Goal: Entertainment & Leisure: Consume media (video, audio)

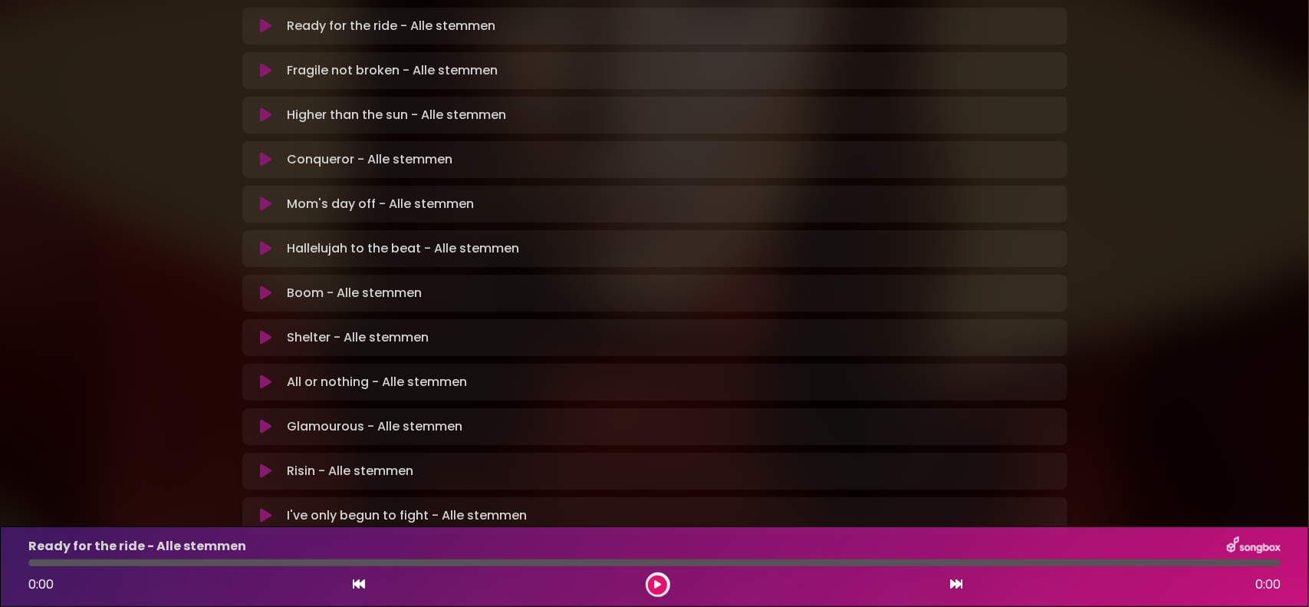
scroll to position [410, 0]
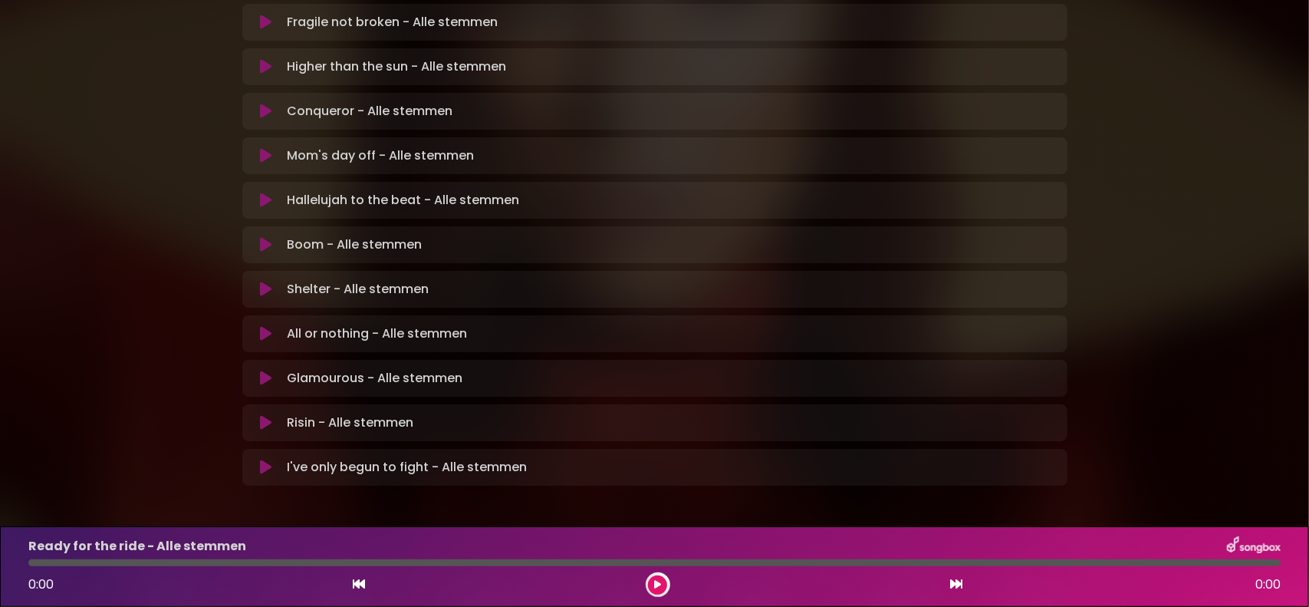
click at [258, 370] on button at bounding box center [267, 377] width 30 height 15
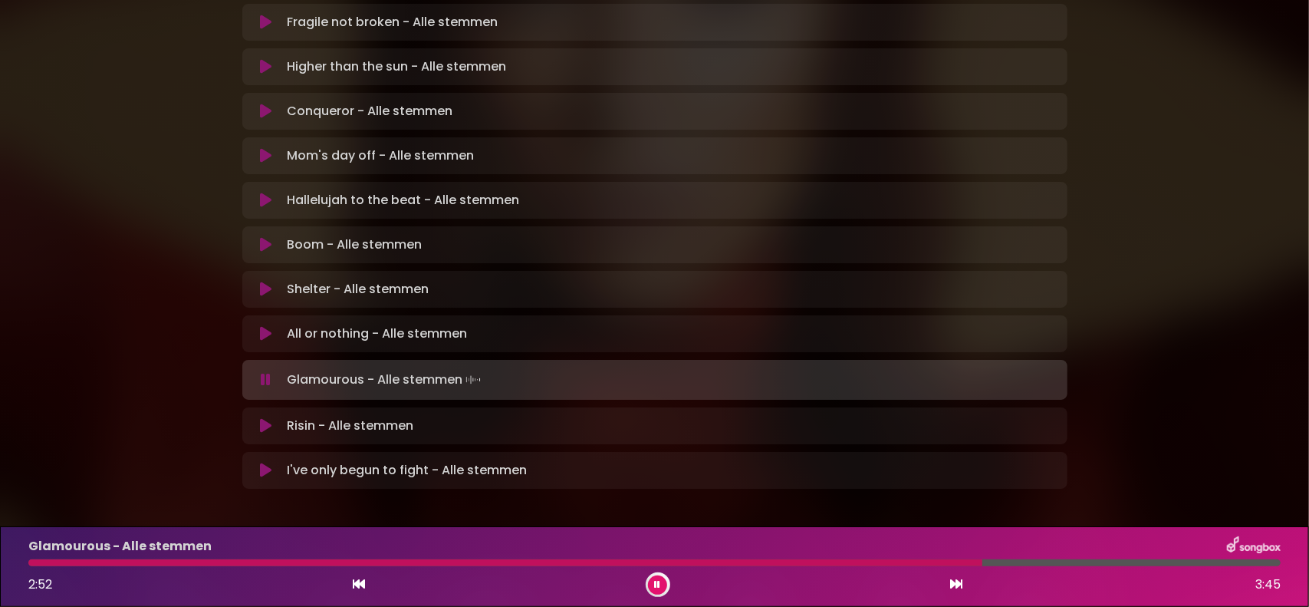
click at [952, 559] on div at bounding box center [505, 562] width 954 height 7
click at [930, 563] on div at bounding box center [505, 562] width 955 height 7
click at [929, 559] on div at bounding box center [519, 562] width 983 height 7
click at [662, 589] on button at bounding box center [657, 584] width 19 height 19
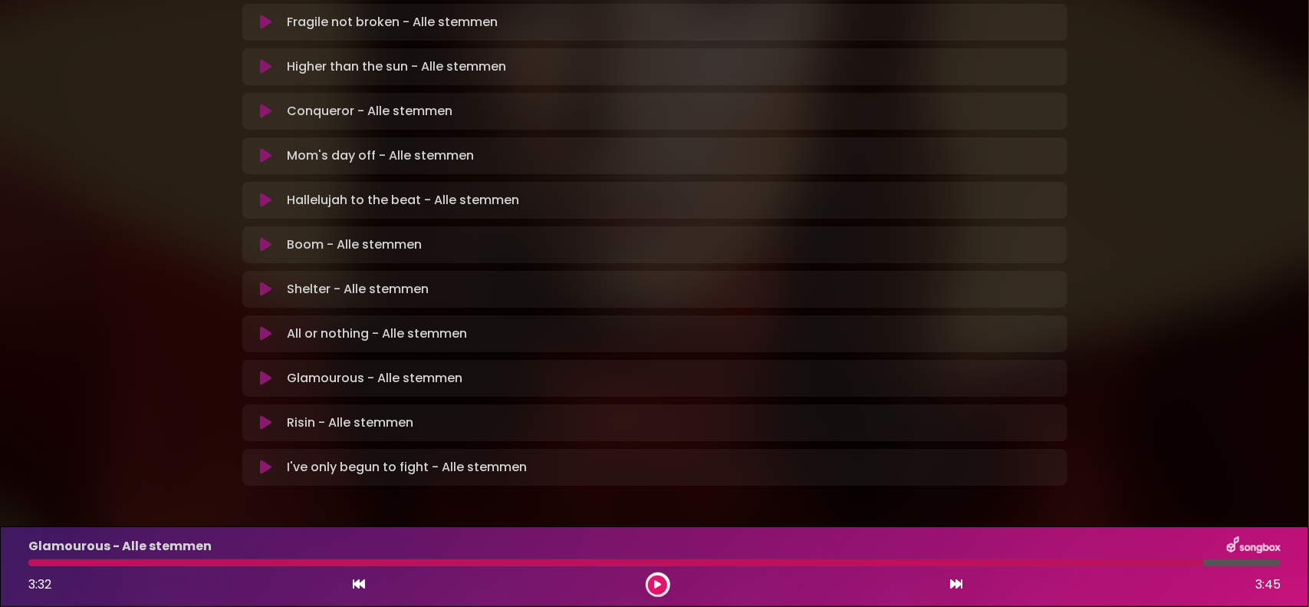
click at [265, 415] on icon at bounding box center [266, 422] width 12 height 15
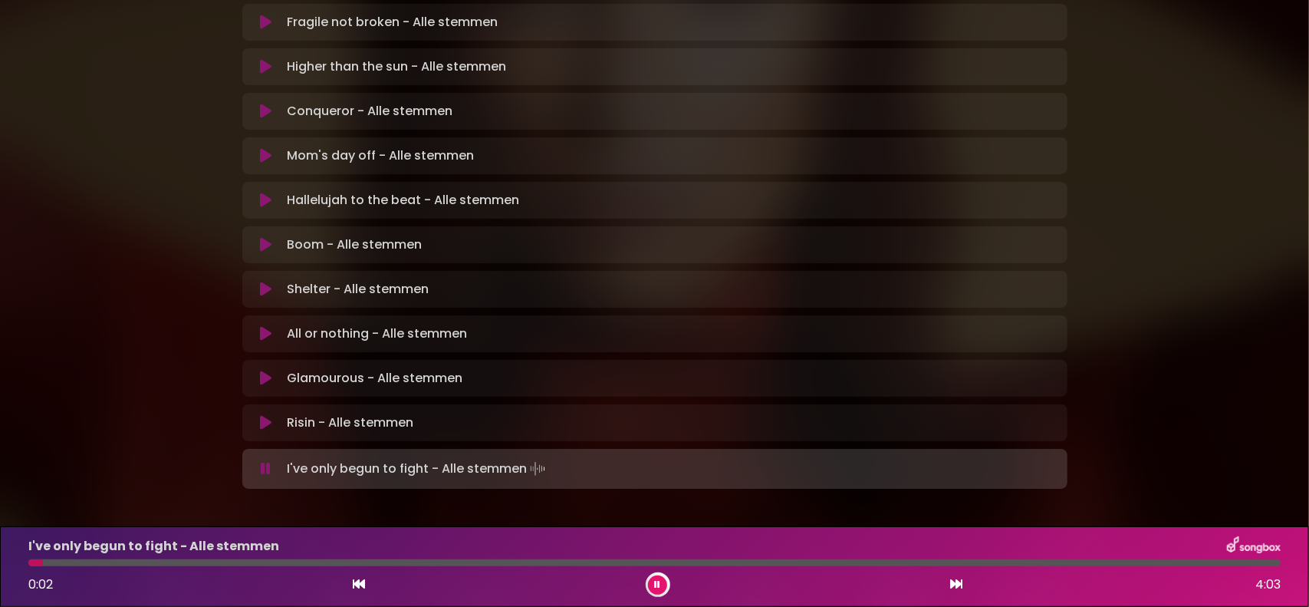
click at [264, 461] on icon at bounding box center [266, 468] width 10 height 15
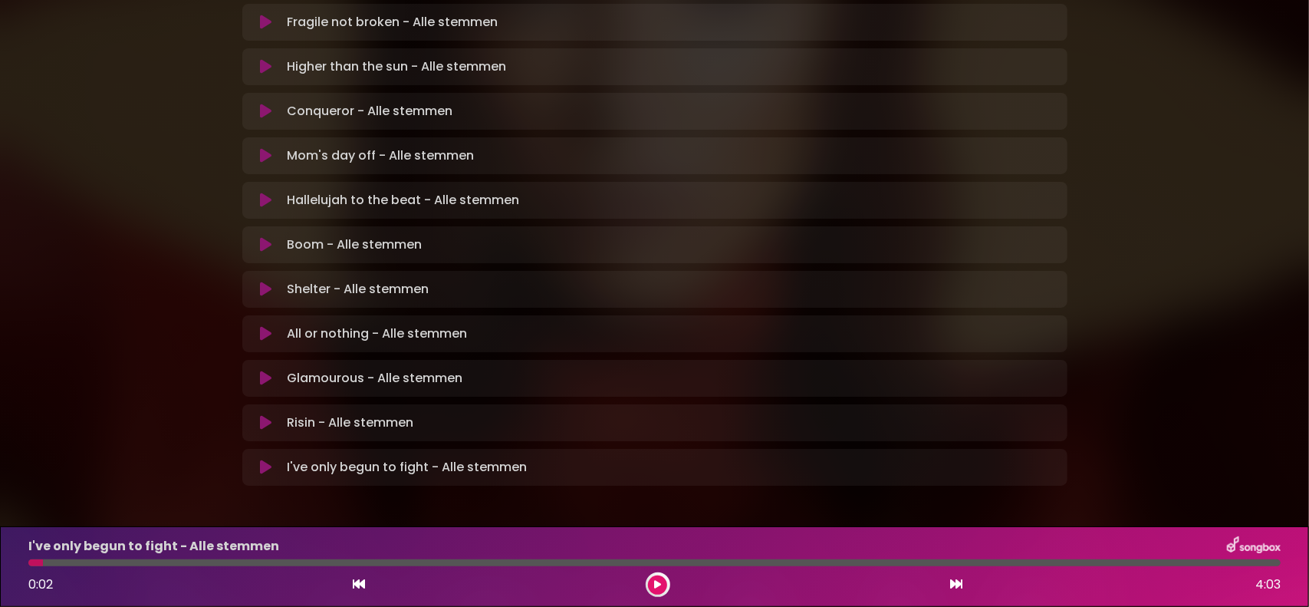
click at [654, 585] on button at bounding box center [657, 584] width 19 height 19
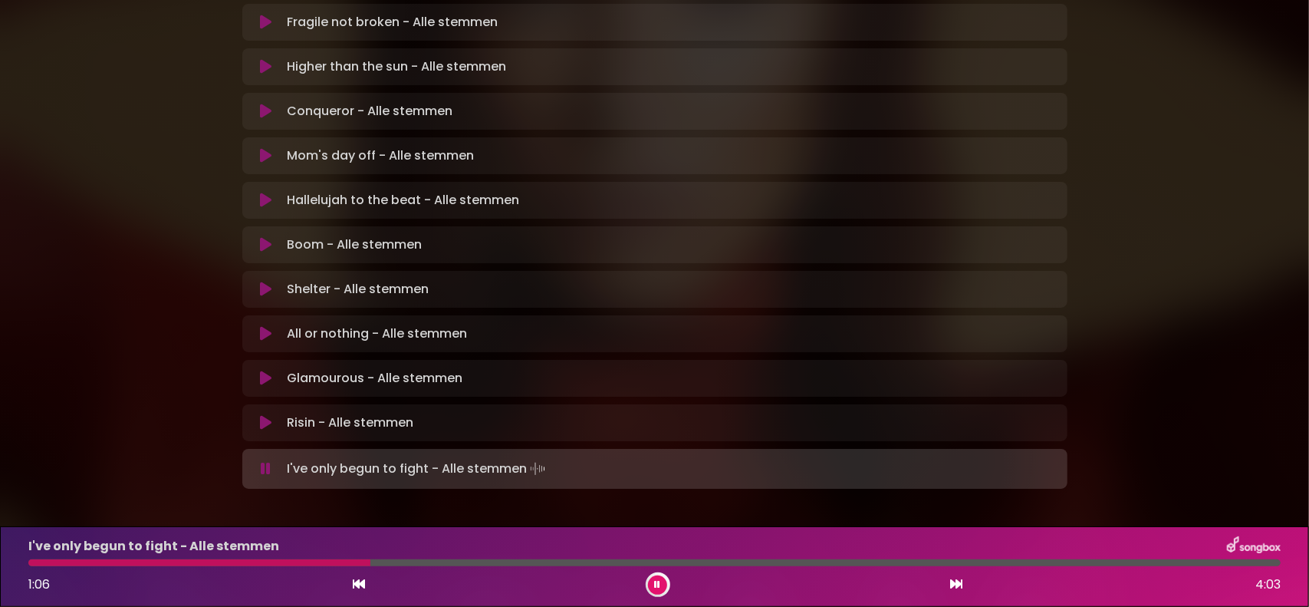
click at [308, 564] on div at bounding box center [199, 562] width 342 height 7
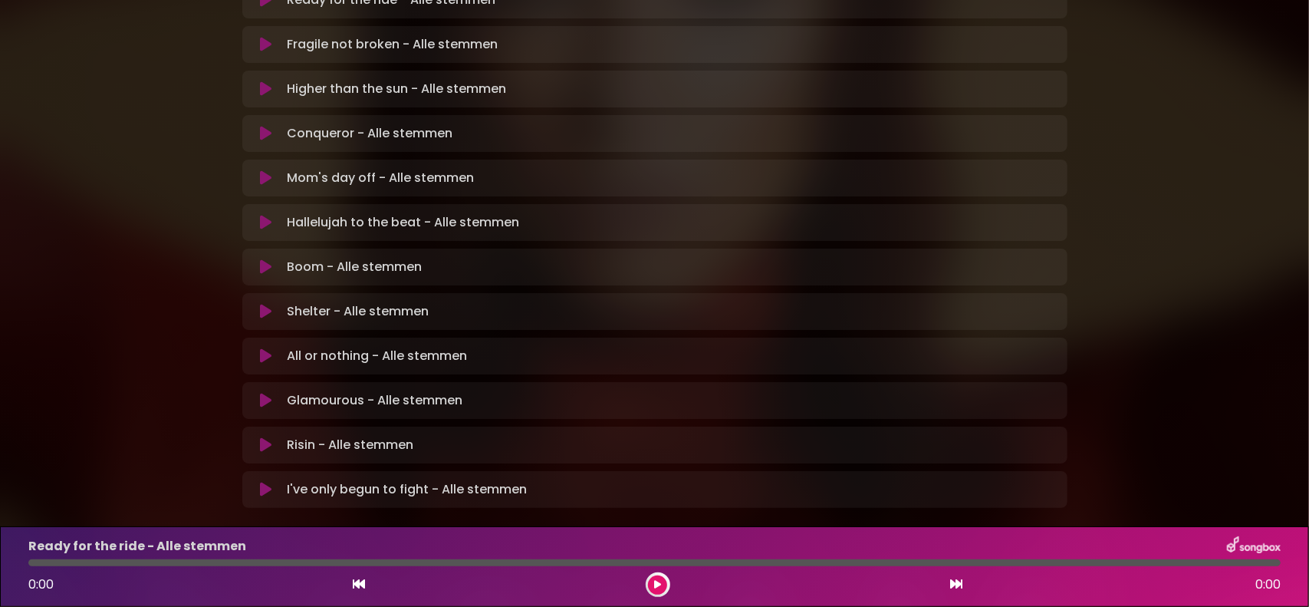
scroll to position [410, 0]
